Goal: Information Seeking & Learning: Learn about a topic

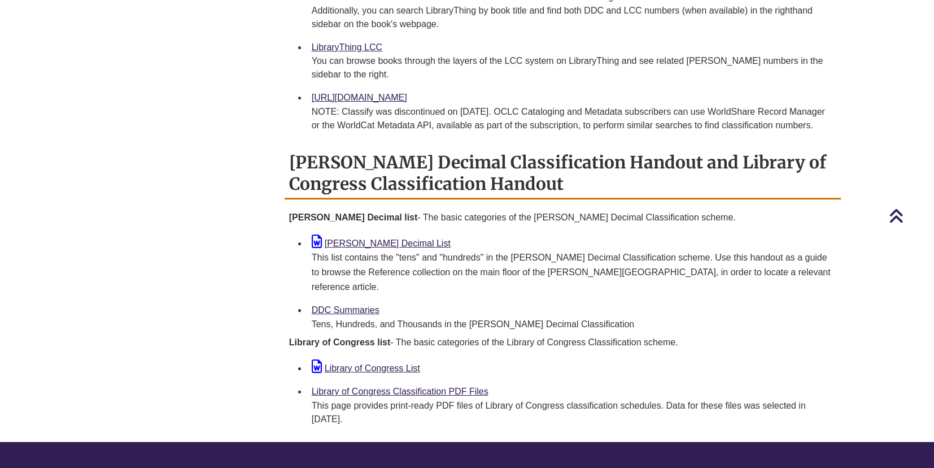
scroll to position [847, 0]
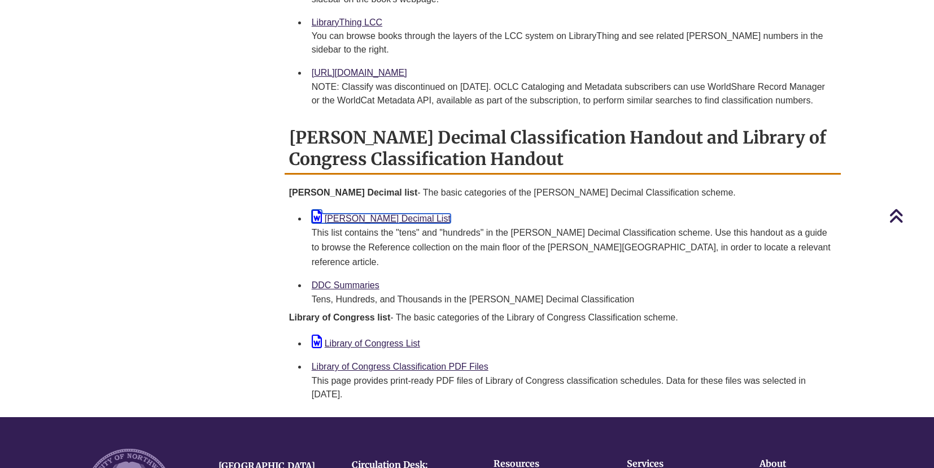
click at [388, 213] on link "Dewey Decimal List" at bounding box center [381, 218] width 139 height 10
click at [755, 80] on div "NOTE: Classify was discontinued on [DATE]. OCLC Cataloging and Metadata subscri…" at bounding box center [572, 93] width 520 height 27
click at [498, 80] on div "NOTE: Classify was discontinued on [DATE]. OCLC Cataloging and Metadata subscri…" at bounding box center [572, 93] width 520 height 27
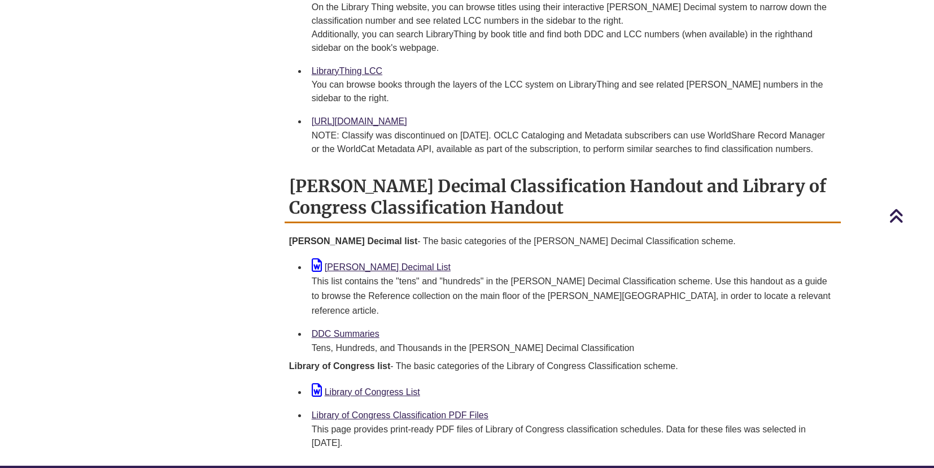
scroll to position [734, 0]
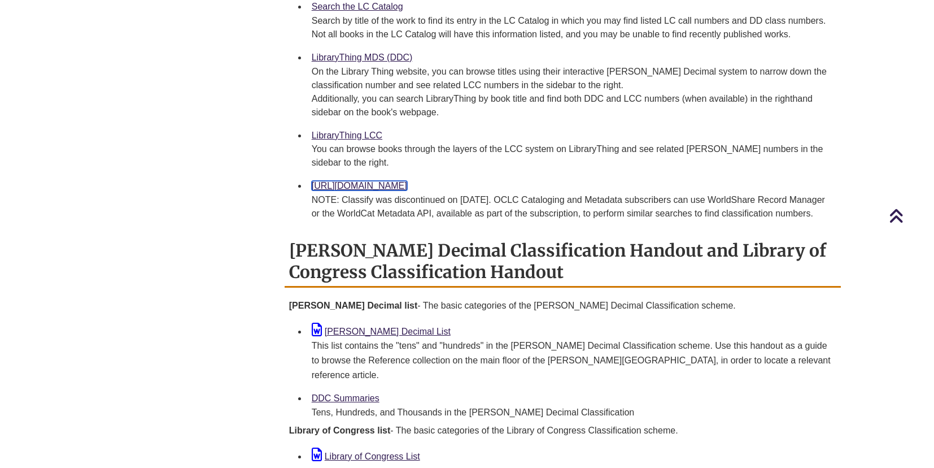
click at [407, 181] on link "[URL][DOMAIN_NAME]" at bounding box center [359, 186] width 95 height 10
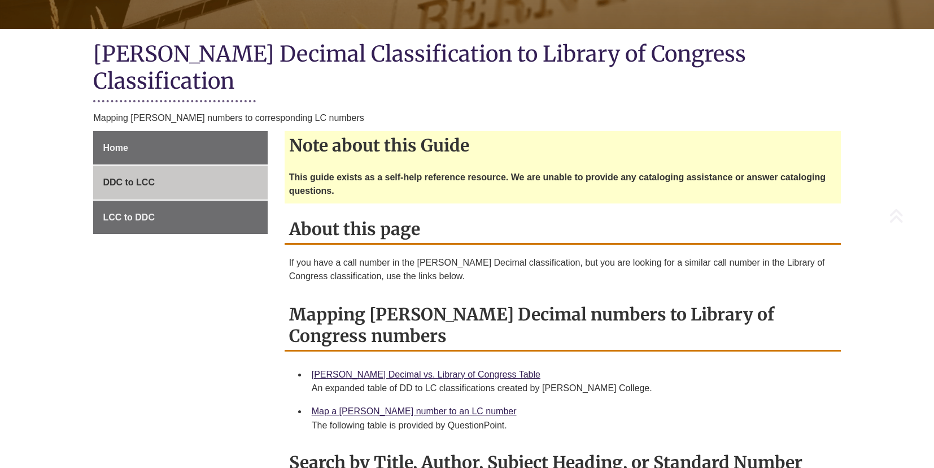
scroll to position [282, 0]
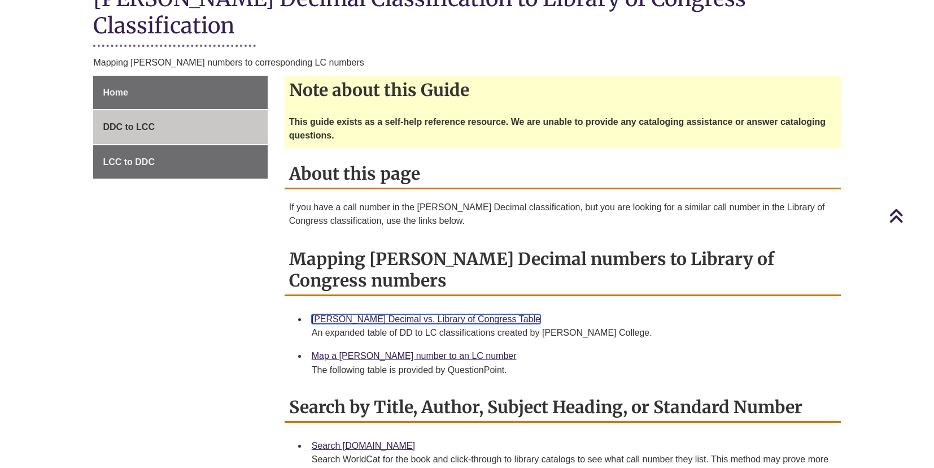
click at [424, 314] on link "[PERSON_NAME] Decimal vs. Library of Congress Table" at bounding box center [426, 319] width 229 height 10
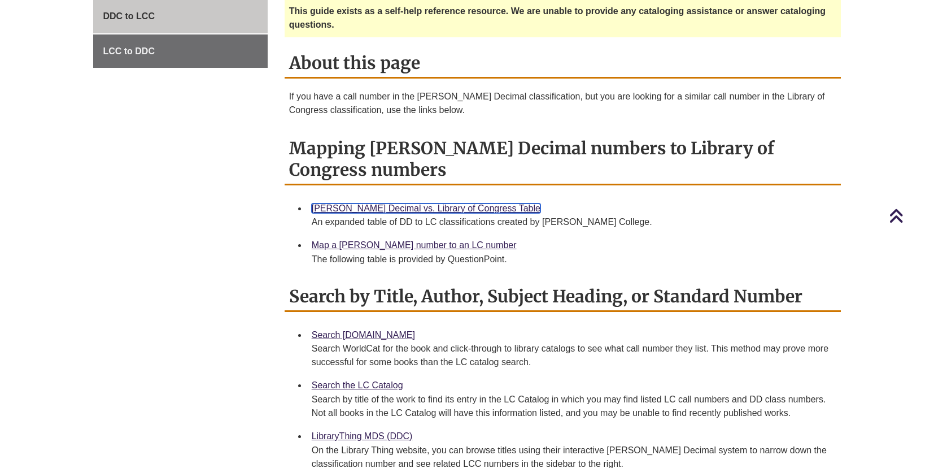
scroll to position [395, 0]
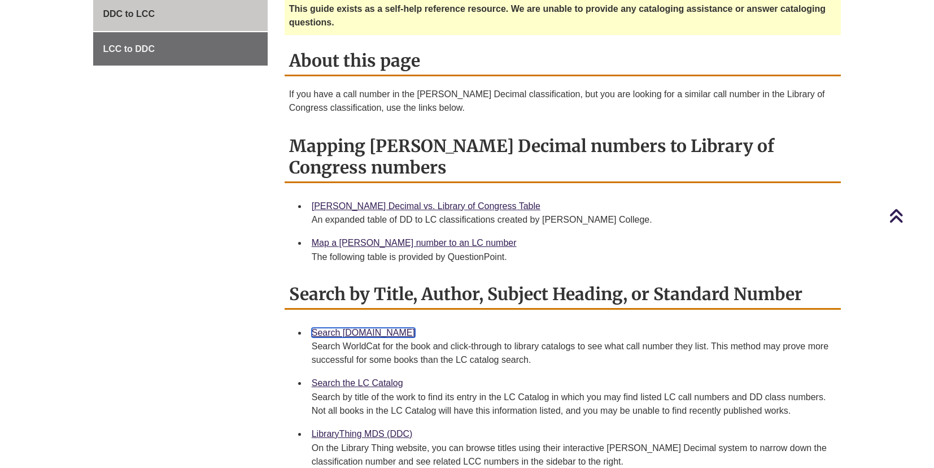
click at [372, 327] on link "Search [DOMAIN_NAME]" at bounding box center [363, 332] width 103 height 10
click at [197, 221] on div "Home DDC to LCC LCC to DDC Note about this Guide This guide exists as a self-he…" at bounding box center [467, 287] width 764 height 649
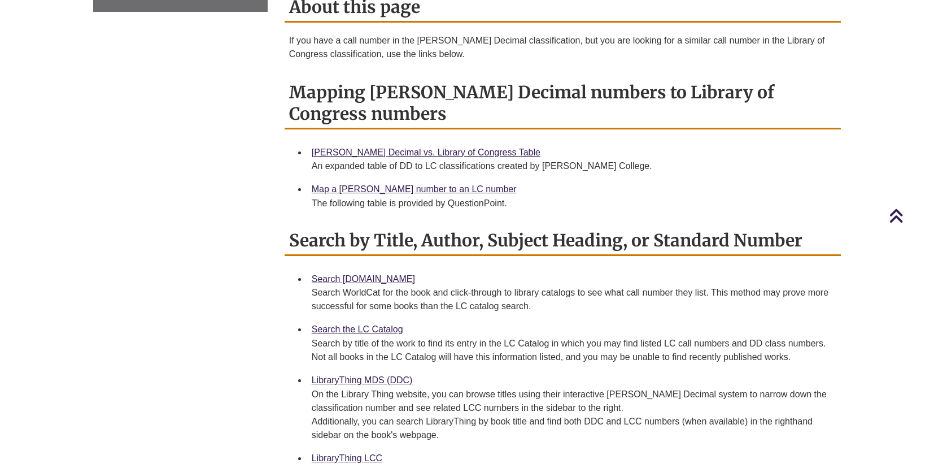
scroll to position [621, 0]
